Goal: Task Accomplishment & Management: Complete application form

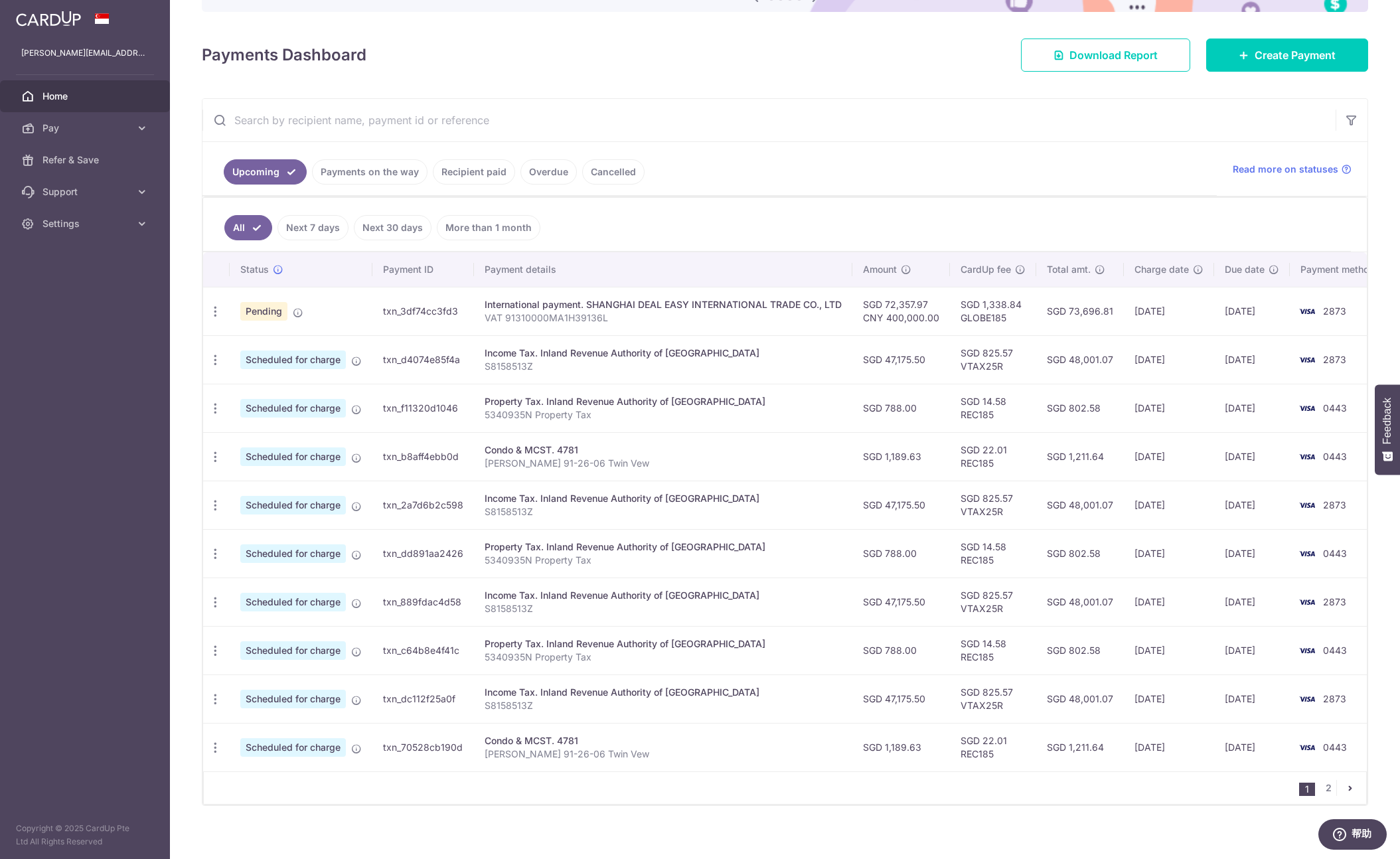
scroll to position [157, 0]
click at [214, 311] on icon "button" at bounding box center [216, 313] width 14 height 14
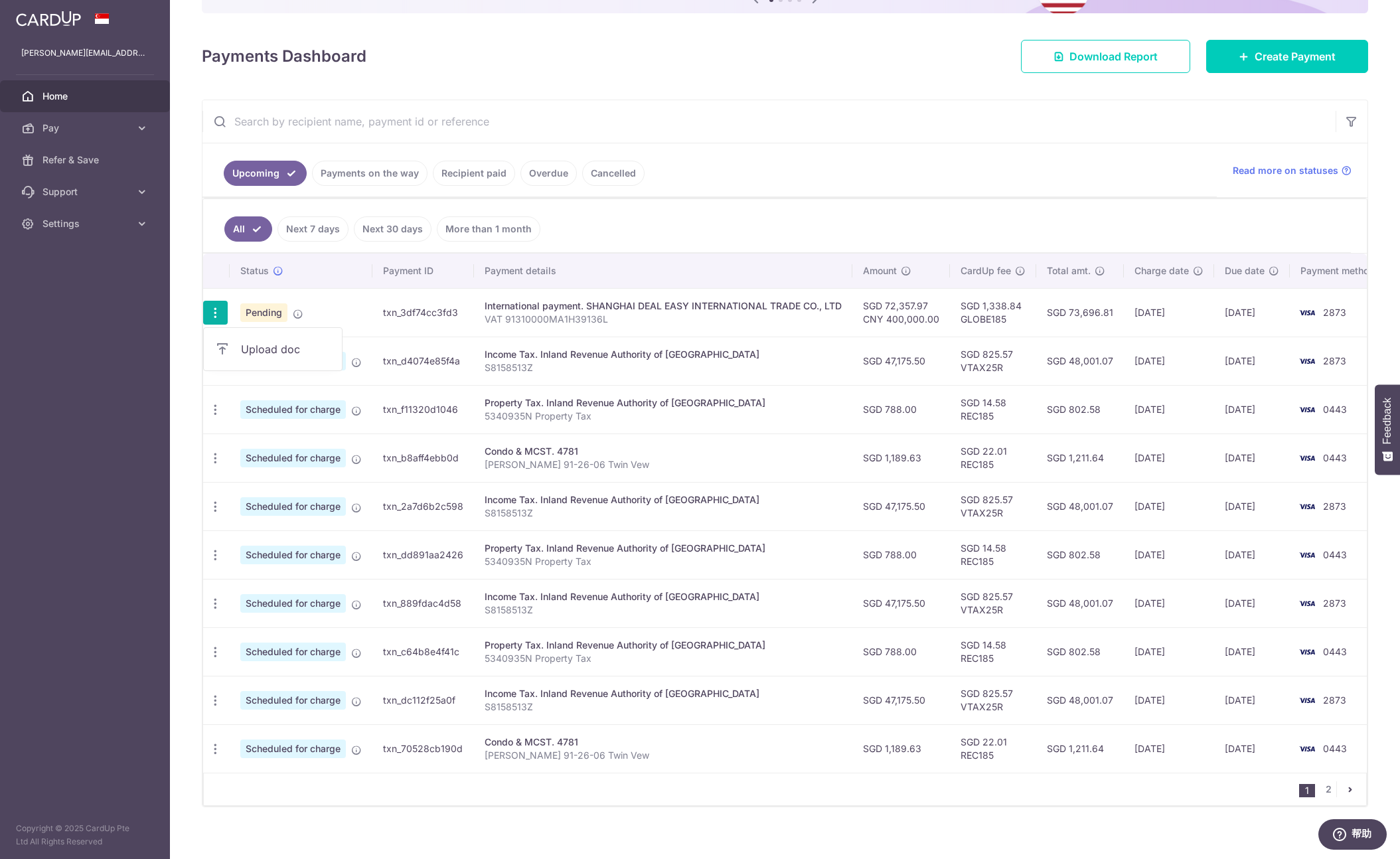
click at [241, 348] on span "Upload doc" at bounding box center [286, 349] width 90 height 16
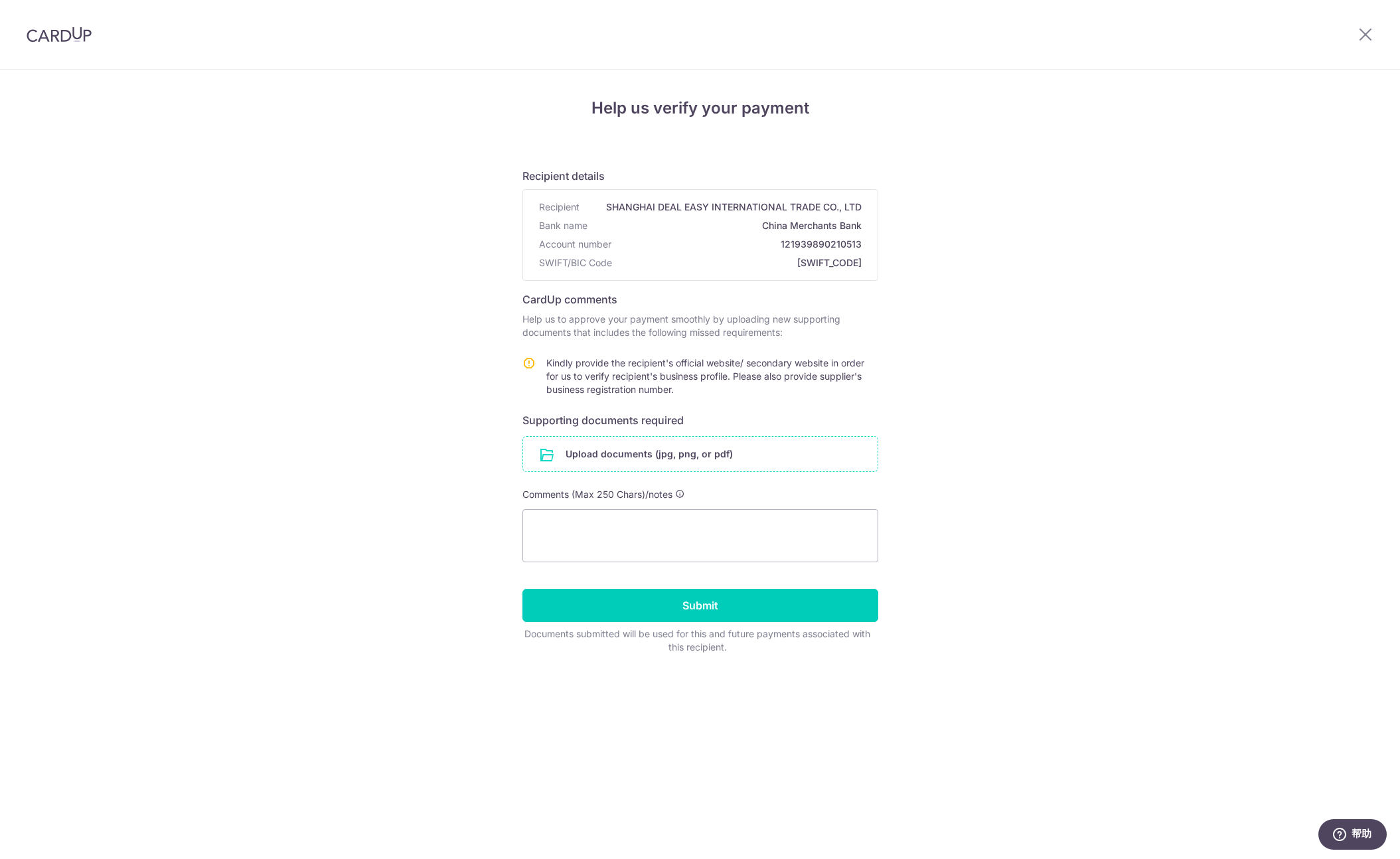
click at [711, 452] on input "file" at bounding box center [700, 454] width 354 height 35
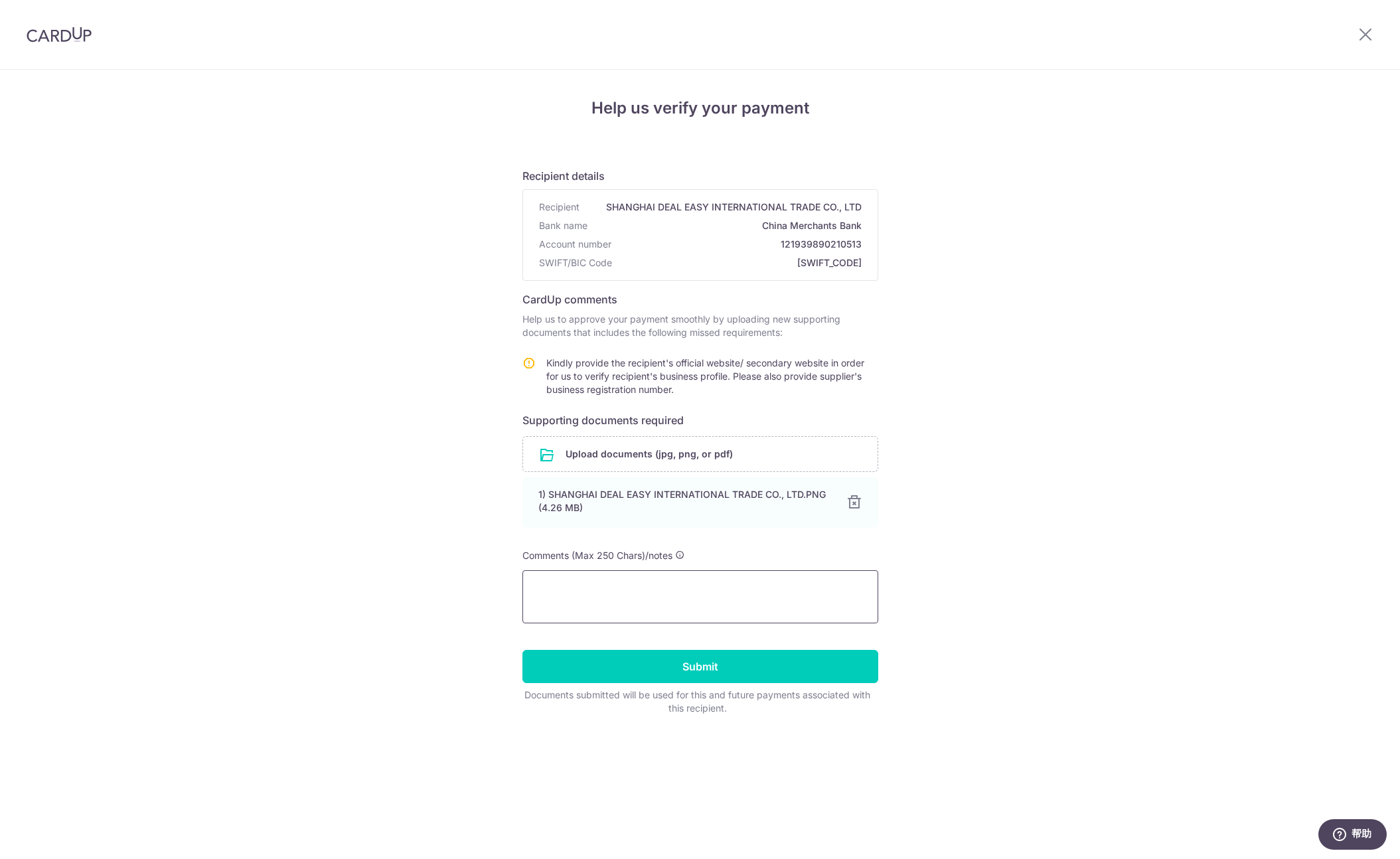
click at [634, 595] on textarea at bounding box center [700, 596] width 356 height 53
click at [643, 456] on input "file" at bounding box center [700, 454] width 354 height 35
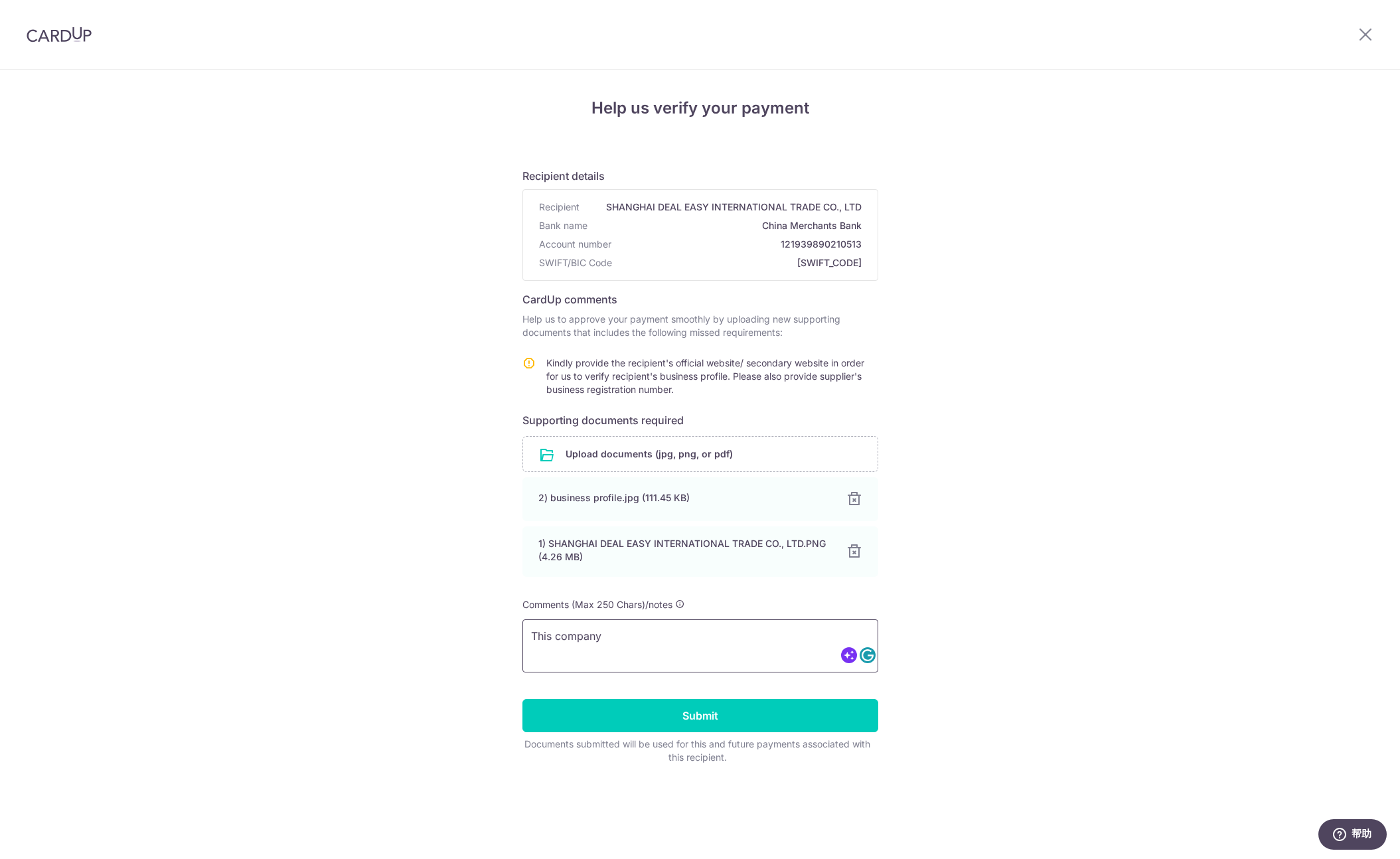
click at [645, 636] on textarea "This company" at bounding box center [700, 645] width 356 height 53
click at [701, 638] on textarea "This company doesn't have an offical website." at bounding box center [700, 645] width 356 height 53
click at [721, 434] on ga "official" at bounding box center [768, 435] width 150 height 21
click at [800, 648] on textarea "This company doesn't have an offical website." at bounding box center [700, 645] width 356 height 53
click at [1083, 497] on div "Help us verify your payment Recipient details Recipient SHANGHAI DEAL EASY INTE…" at bounding box center [700, 464] width 1400 height 789
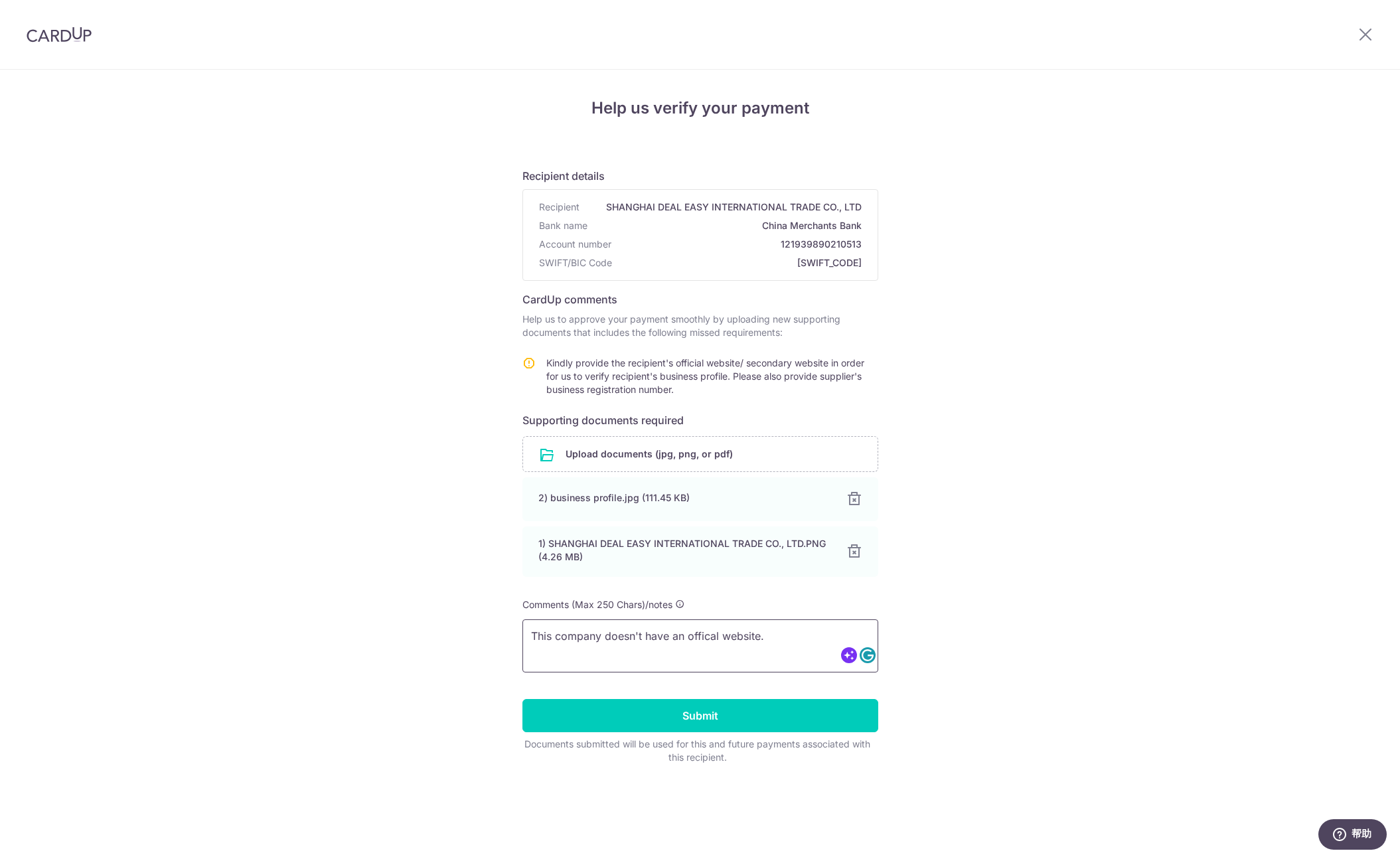
click at [804, 641] on textarea "This company doesn't have an offical website." at bounding box center [700, 645] width 356 height 53
click at [700, 655] on textarea "This company doesn't have an official website. I uploaded a screenshot from Tia…" at bounding box center [700, 645] width 356 height 53
paste textarea "Tianyancha is a China-based business information platform that aggregates offic…"
click at [687, 660] on textarea "This company doesn't have an official website. I uploaded a screenshot from Tia…" at bounding box center [700, 645] width 356 height 53
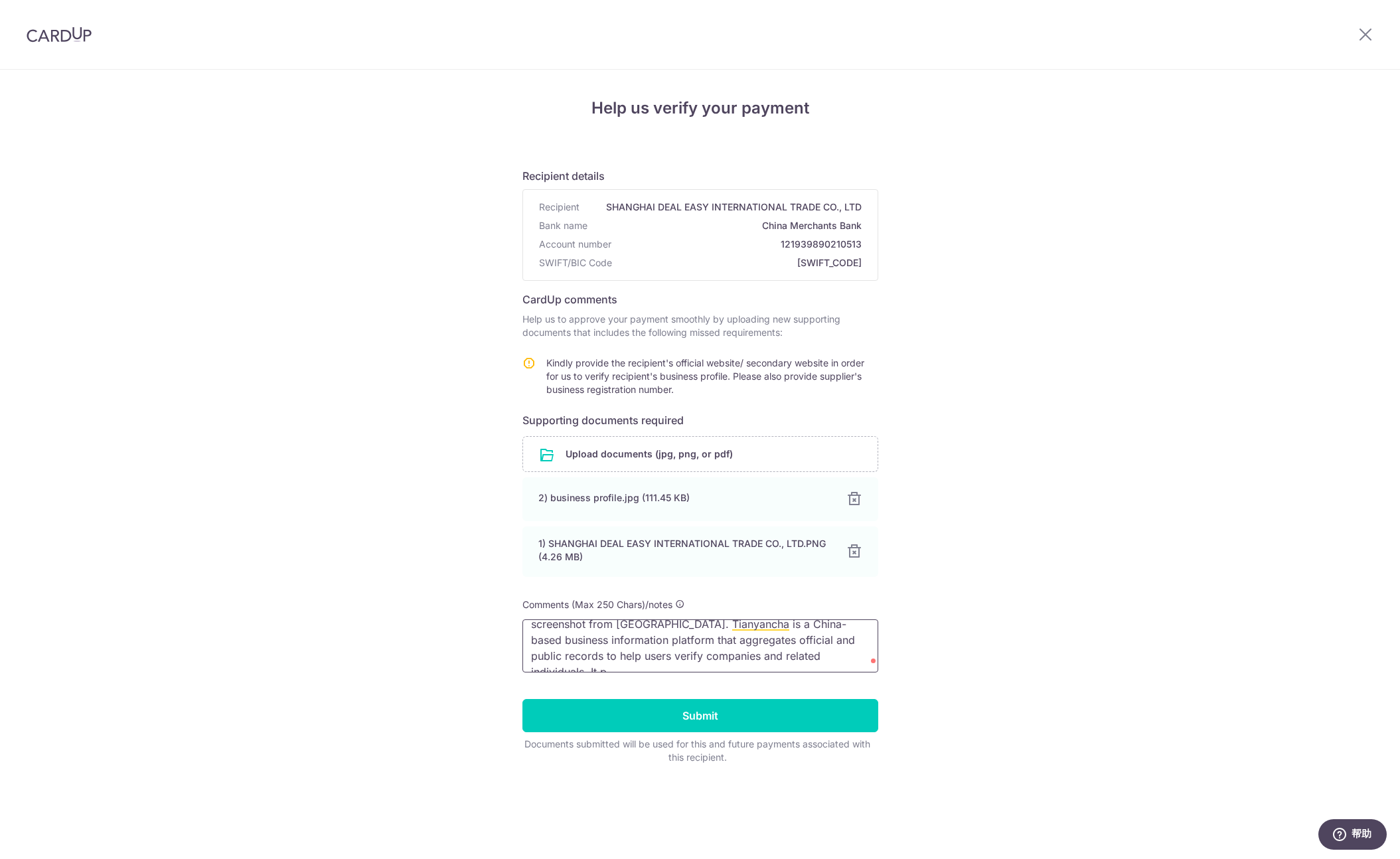
drag, startPoint x: 849, startPoint y: 658, endPoint x: 906, endPoint y: 691, distance: 65.9
click at [906, 692] on div "Help us verify your payment Recipient details Recipient SHANGHAI DEAL EASY INTE…" at bounding box center [700, 464] width 1400 height 789
type textarea "This company doesn't have an official website. I uploaded a screenshot from Tia…"
click at [752, 715] on input "Submit" at bounding box center [700, 715] width 356 height 33
